Goal: Information Seeking & Learning: Find specific fact

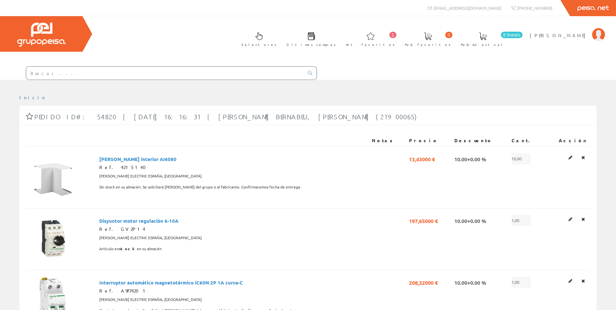
click at [61, 69] on input "text" at bounding box center [165, 73] width 278 height 13
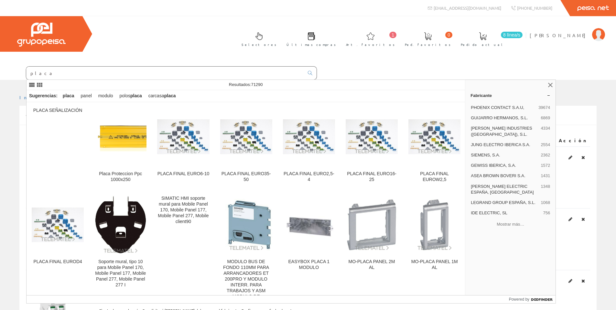
type input "placa"
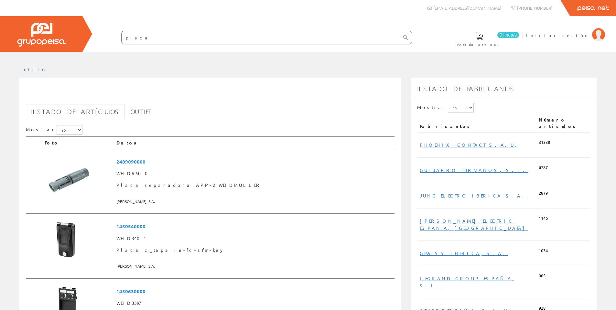
click at [146, 42] on input "placa" at bounding box center [261, 37] width 278 height 13
type input "placa [PERSON_NAME]"
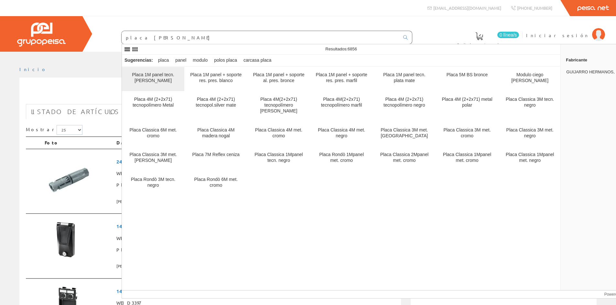
click at [162, 75] on div "Placa 1M panel tecn. [PERSON_NAME]" at bounding box center [153, 78] width 52 height 12
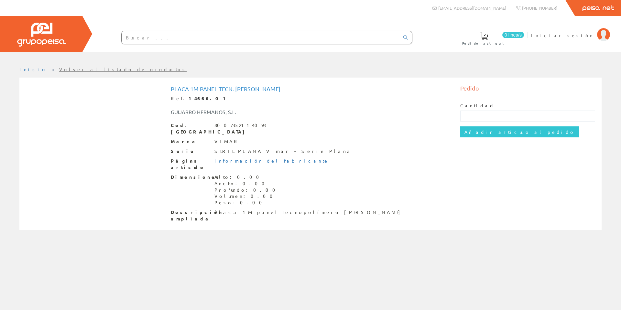
click at [59, 68] on link "Volver al listado de productos" at bounding box center [123, 69] width 128 height 6
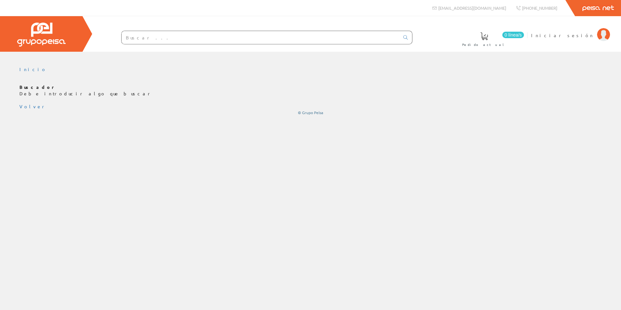
click at [162, 39] on input "text" at bounding box center [261, 37] width 278 height 13
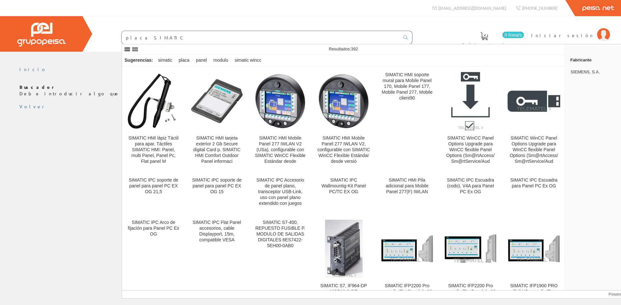
type input "placa SIMATIC"
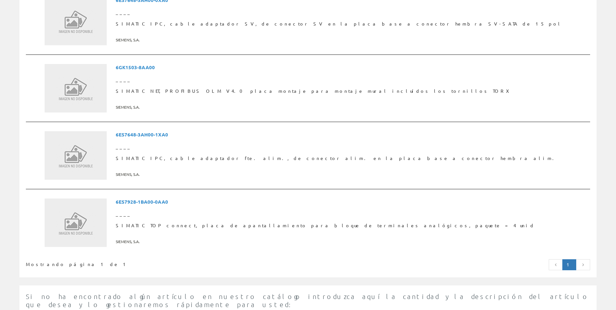
scroll to position [259, 0]
